Goal: Task Accomplishment & Management: Complete application form

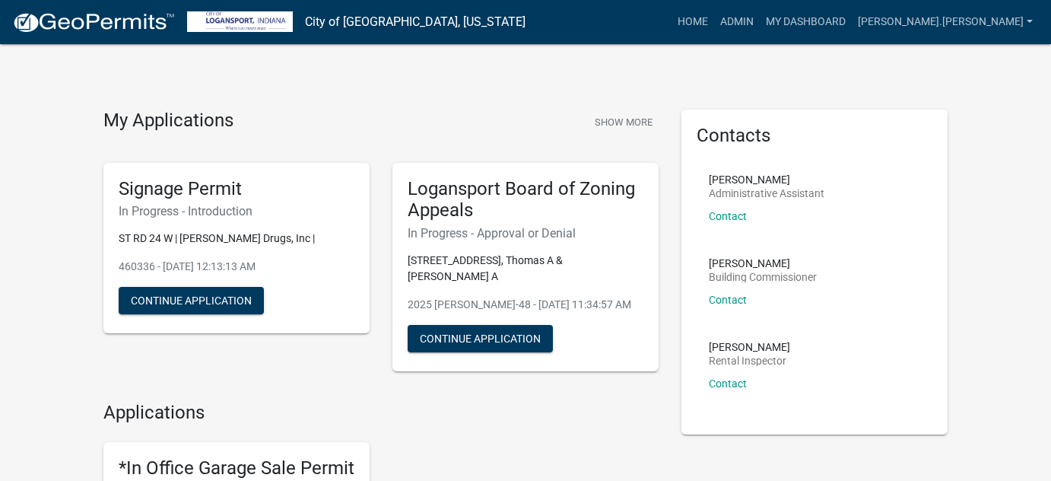
scroll to position [1365, 0]
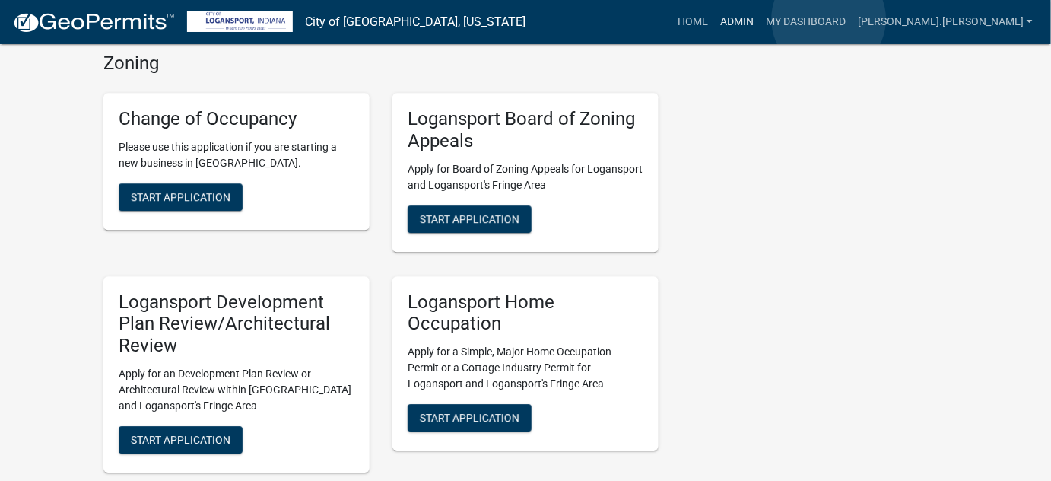
click at [760, 20] on link "Admin" at bounding box center [737, 22] width 46 height 29
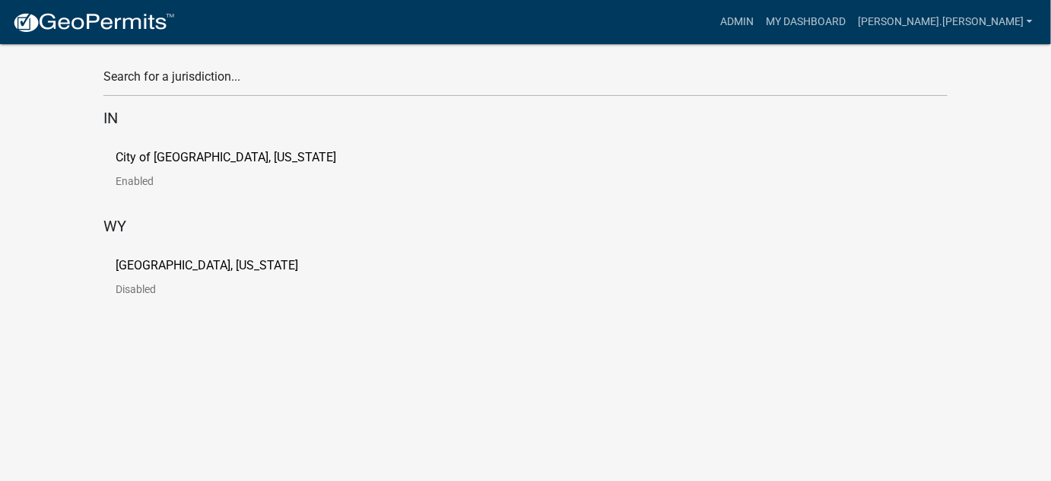
click at [141, 153] on p "City of [GEOGRAPHIC_DATA], [US_STATE]" at bounding box center [226, 157] width 221 height 12
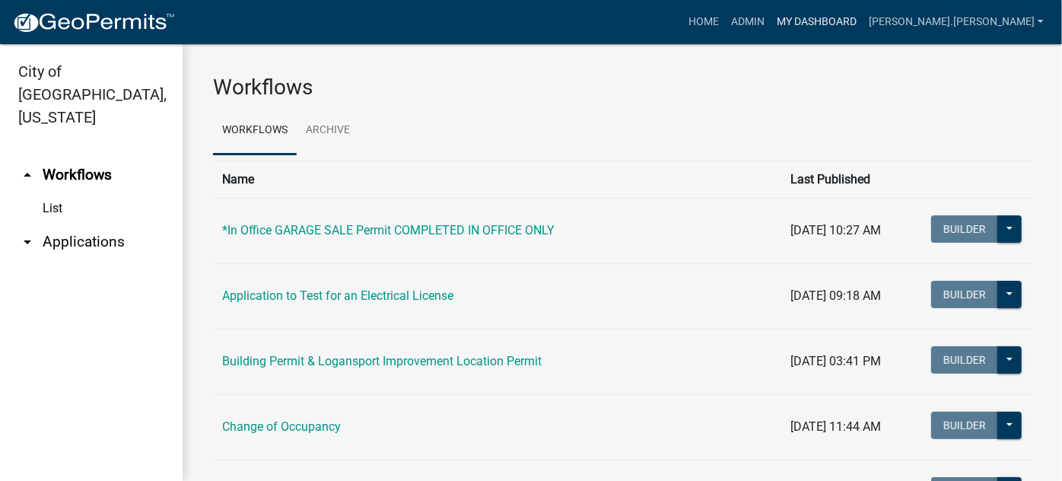
click at [863, 20] on link "My Dashboard" at bounding box center [817, 22] width 92 height 29
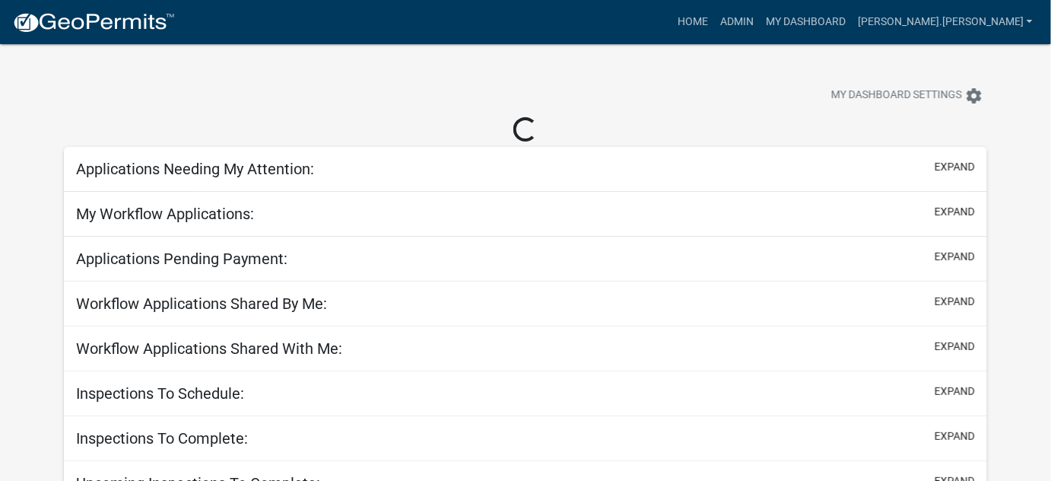
select select "3: 100"
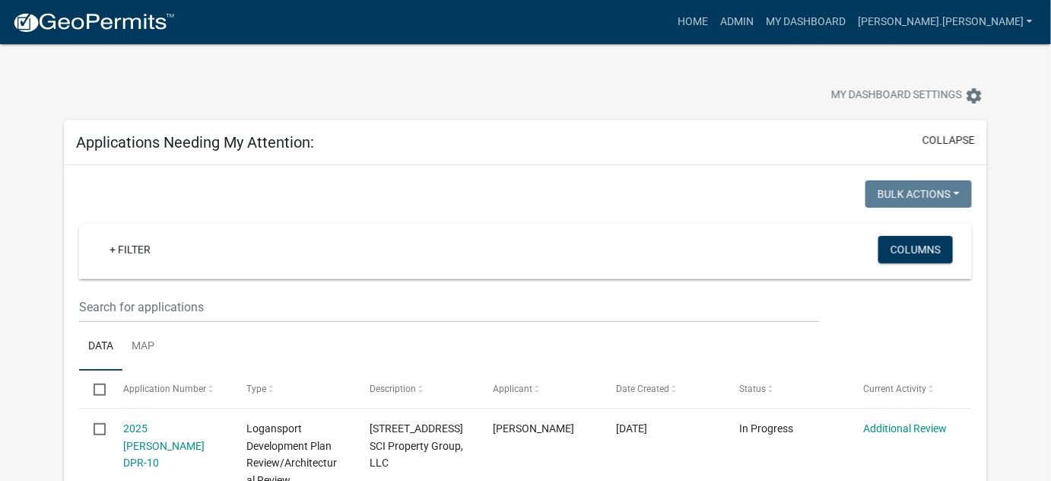
click at [729, 5] on nav "more_horiz Home Admin My Dashboard [PERSON_NAME].[PERSON_NAME] Admin Account Lo…" at bounding box center [525, 22] width 1051 height 44
drag, startPoint x: 627, startPoint y: 137, endPoint x: 640, endPoint y: 171, distance: 36.9
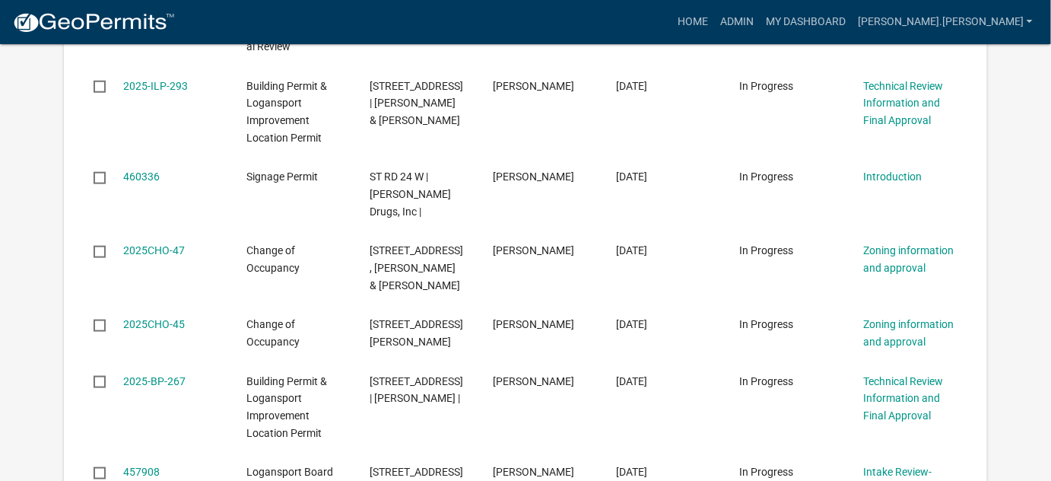
scroll to position [456, 0]
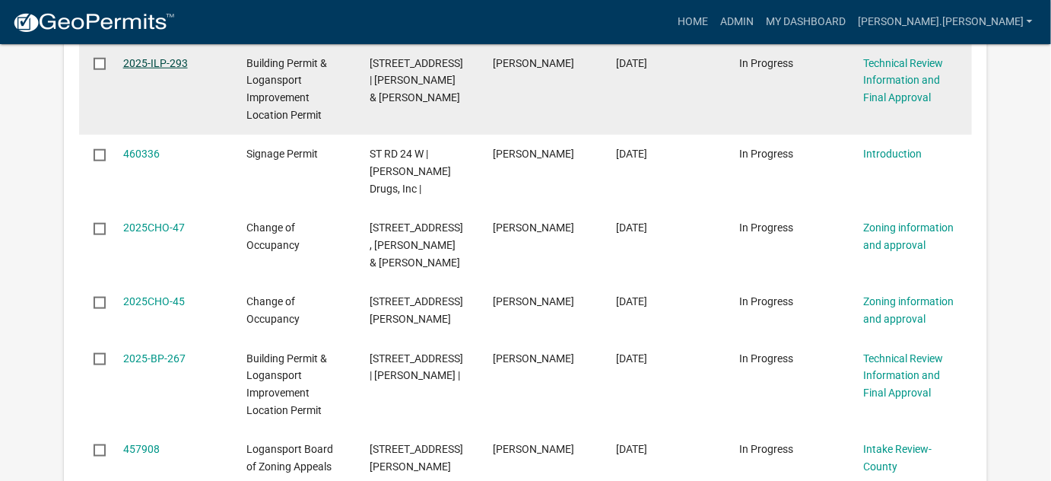
click at [166, 64] on link "2025-ILP-293" at bounding box center [155, 63] width 65 height 12
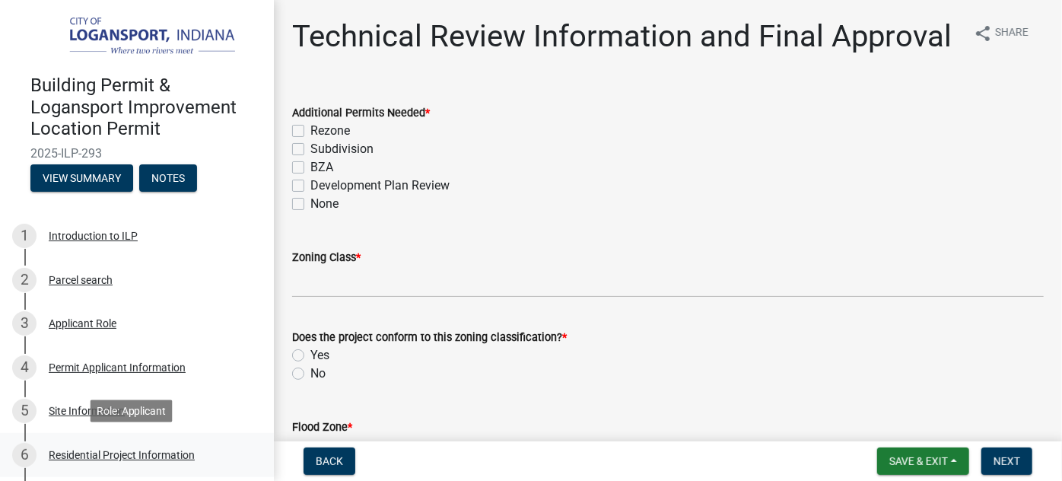
click at [81, 450] on div "Residential Project Information" at bounding box center [122, 455] width 146 height 11
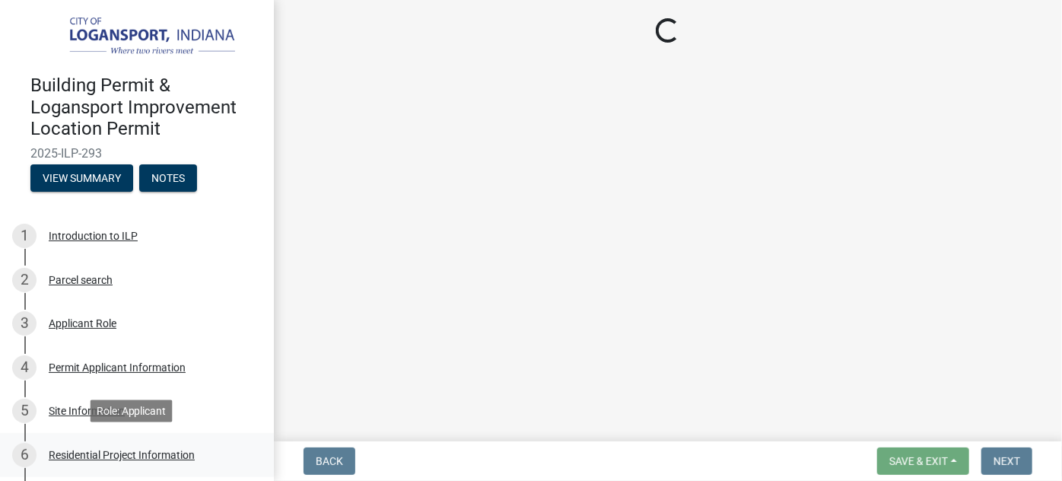
select select "379f7339-6ec9-4c1f-82ba-971c465cc0e0"
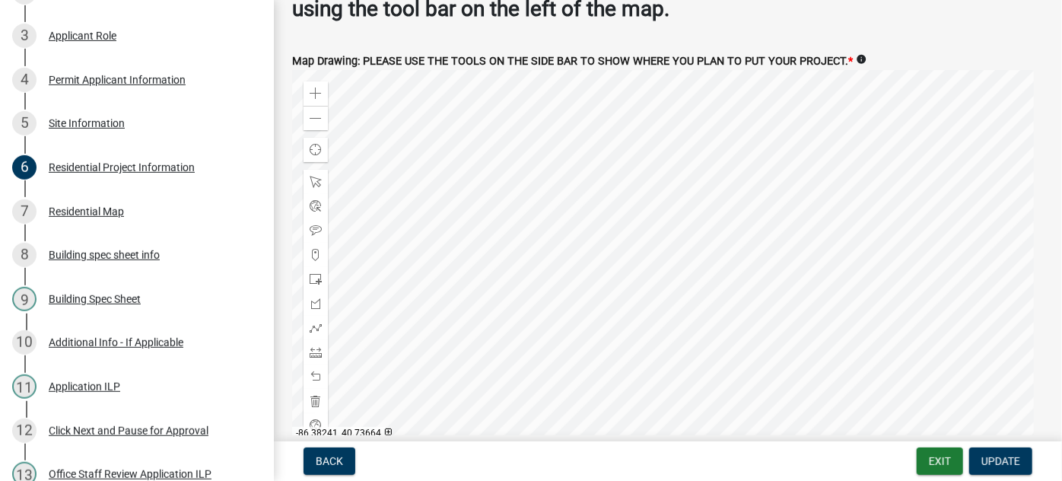
scroll to position [304, 0]
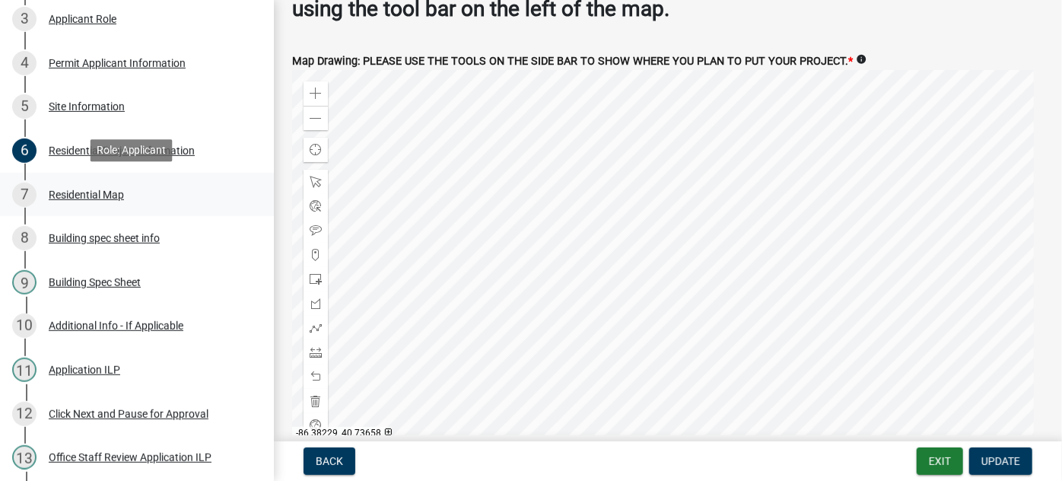
click at [262, 205] on link "7 Residential Map" at bounding box center [137, 195] width 274 height 44
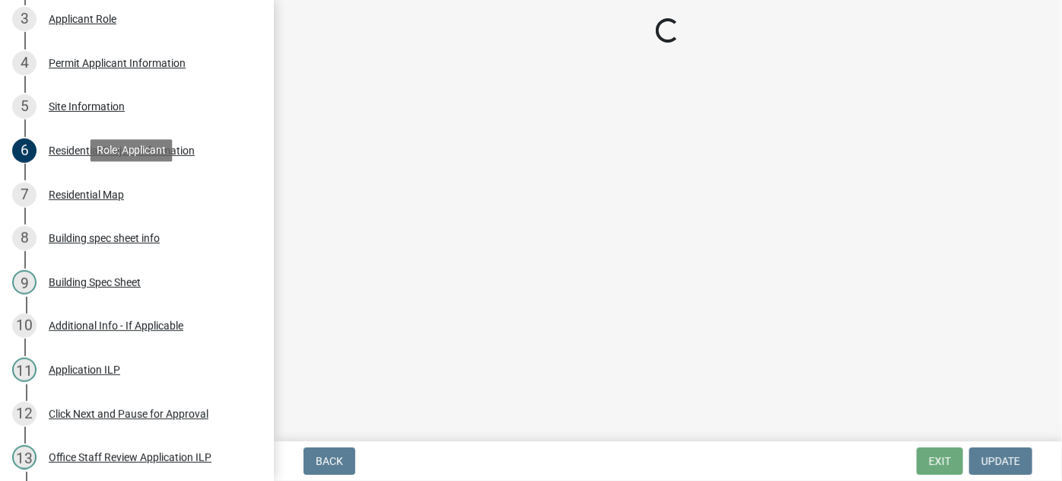
scroll to position [0, 0]
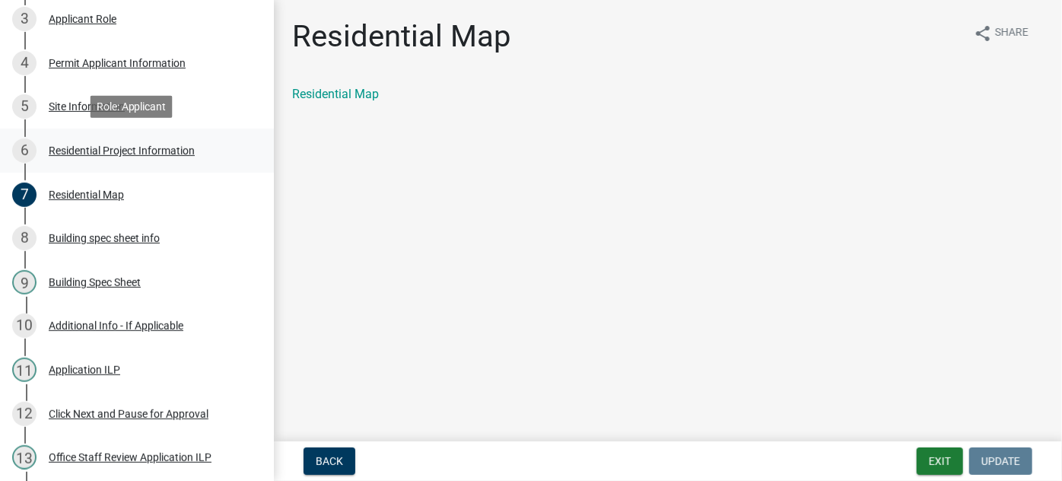
click at [126, 154] on div "Residential Project Information" at bounding box center [122, 150] width 146 height 11
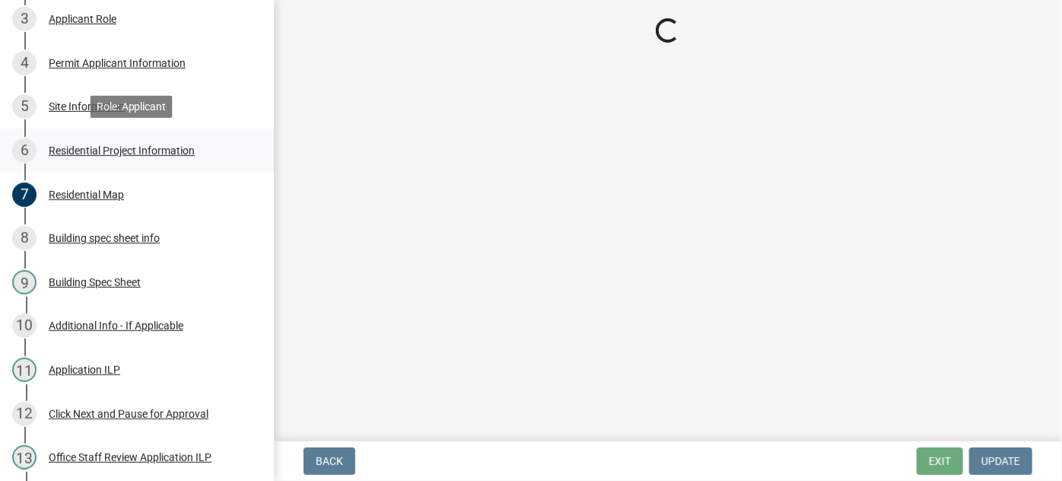
select select "379f7339-6ec9-4c1f-82ba-971c465cc0e0"
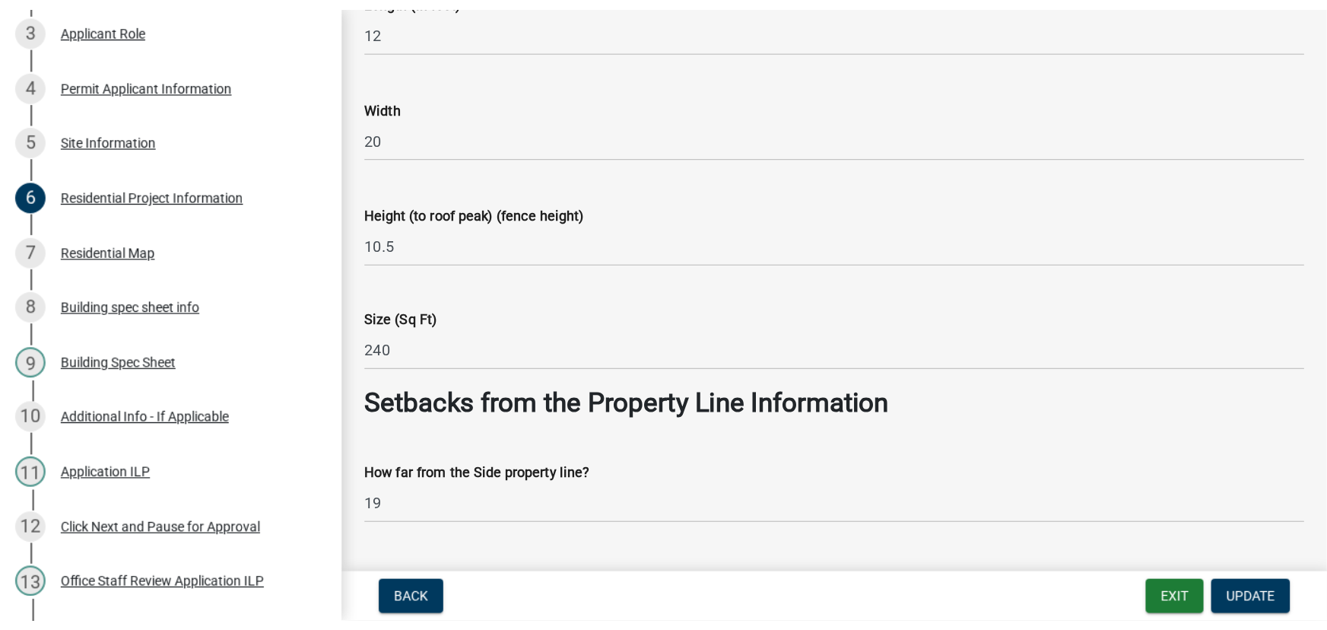
scroll to position [981, 0]
